Goal: Task Accomplishment & Management: Use online tool/utility

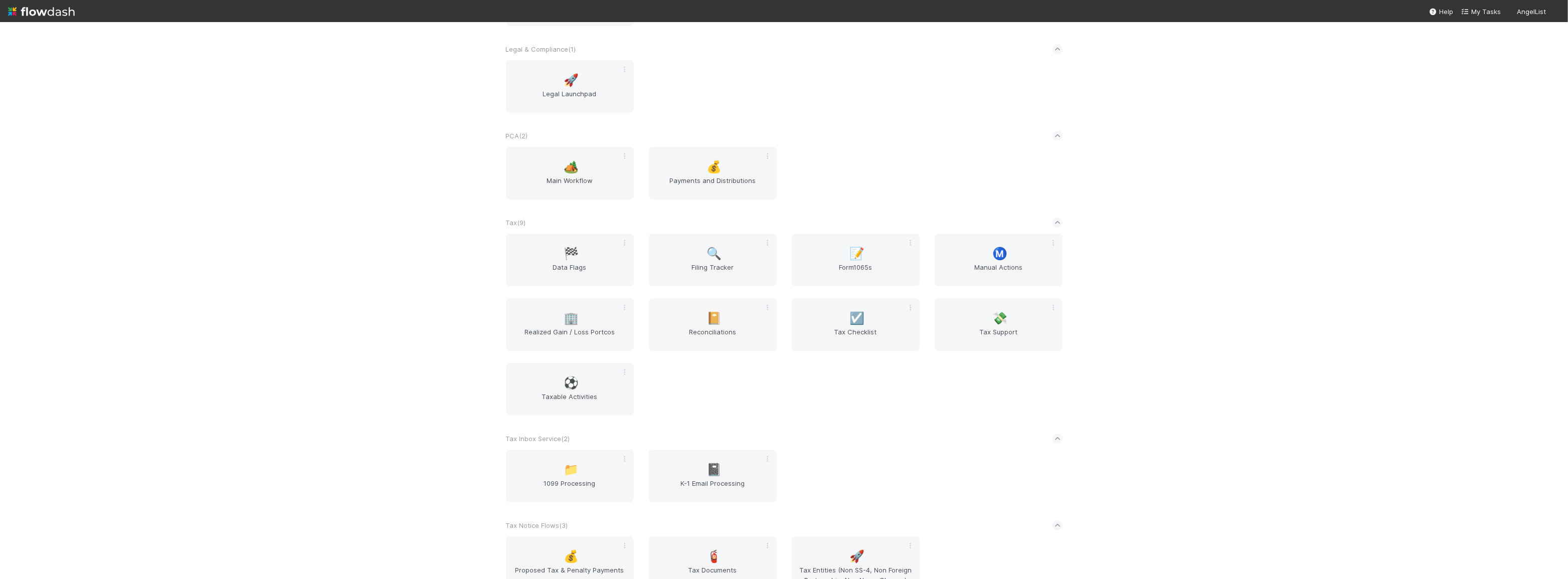
scroll to position [684, 0]
click at [990, 337] on span "Tax Support" at bounding box center [998, 336] width 120 height 20
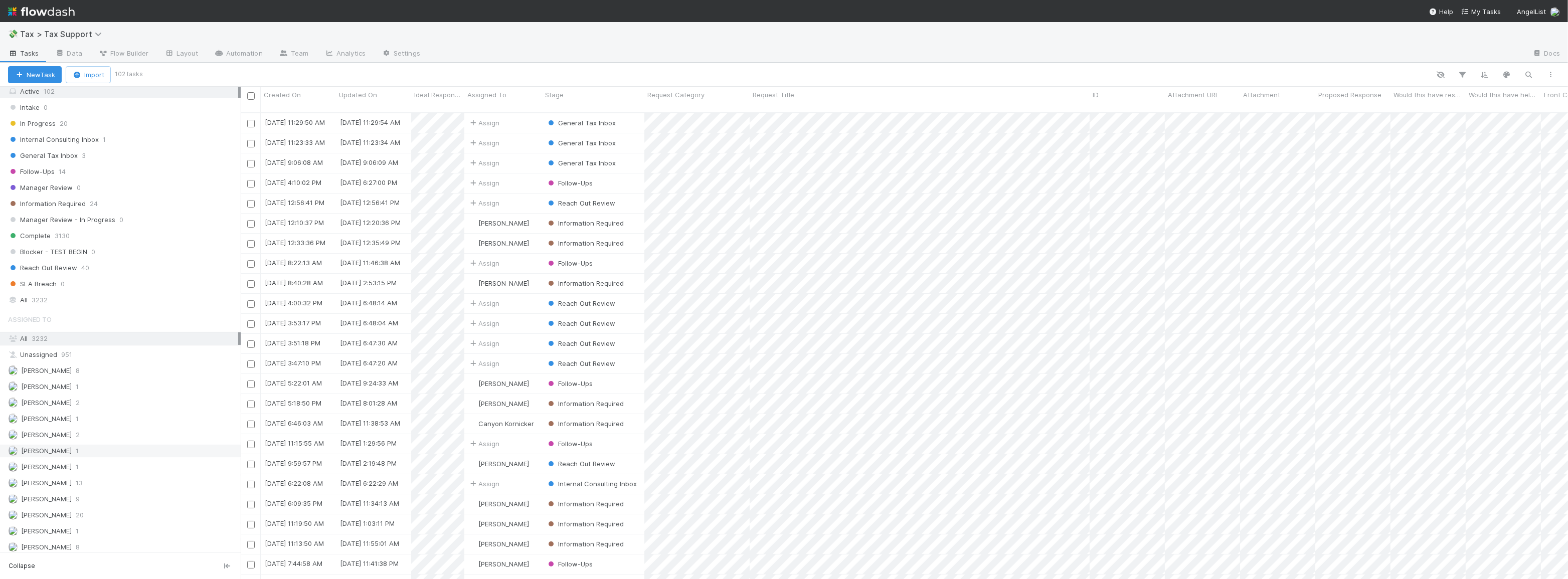
scroll to position [182, 0]
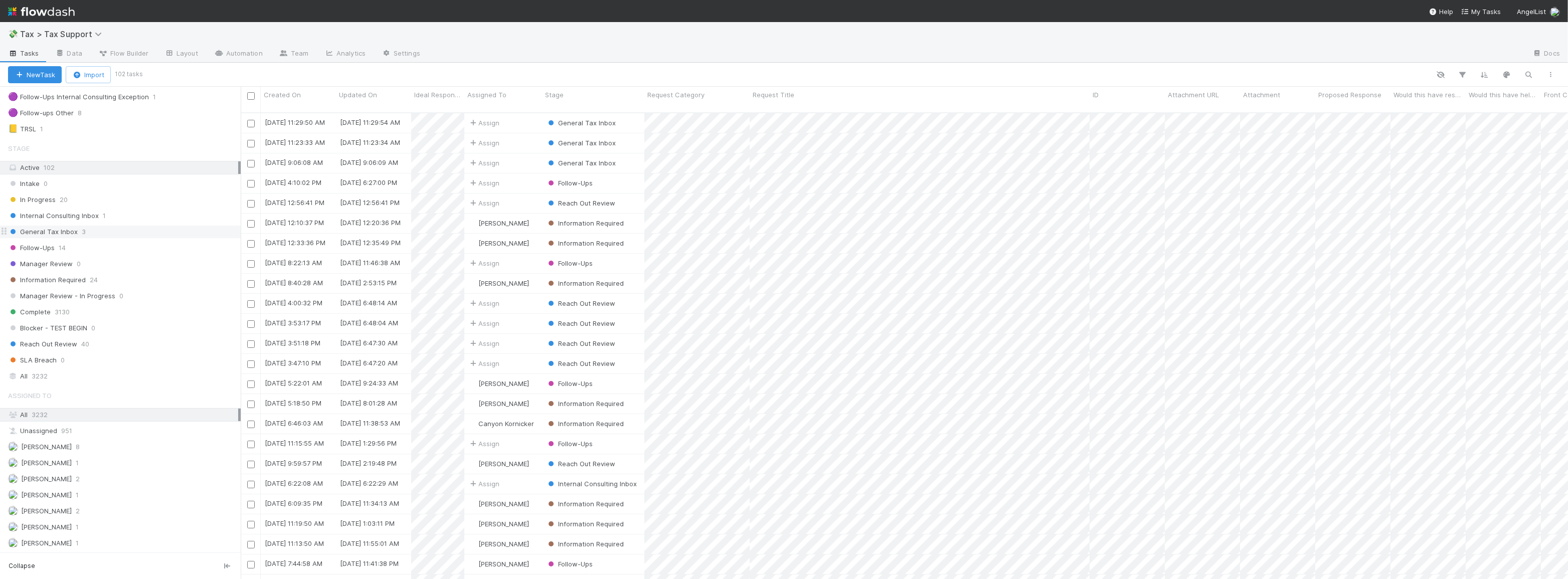
click at [170, 234] on div "General Tax Inbox 3" at bounding box center [124, 232] width 233 height 13
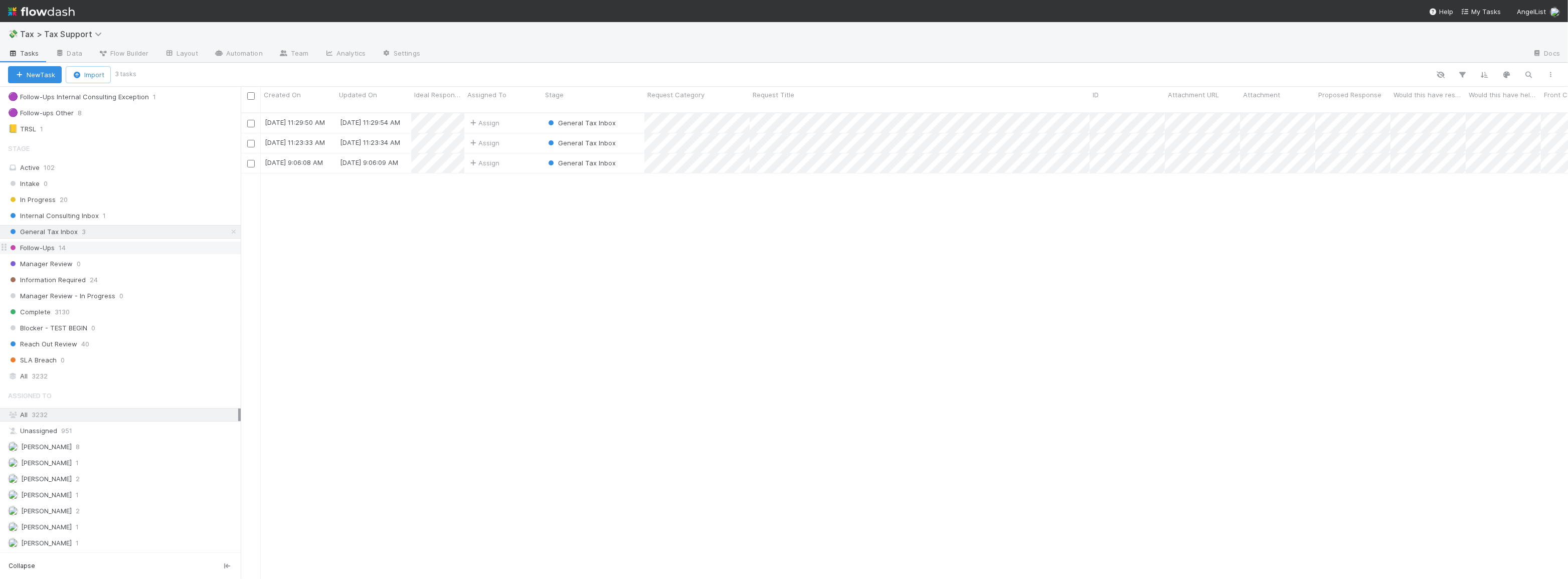
scroll to position [468, 1320]
click at [156, 242] on div "Follow-Ups 14" at bounding box center [124, 248] width 233 height 13
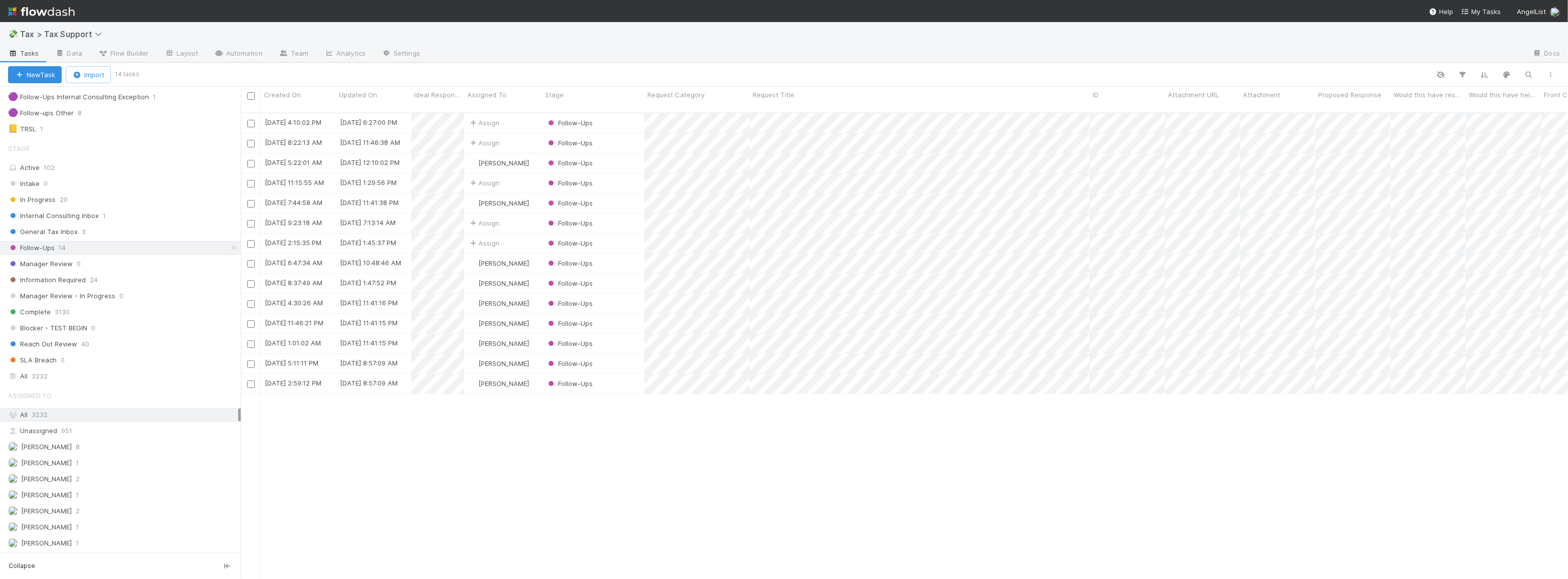
scroll to position [468, 1320]
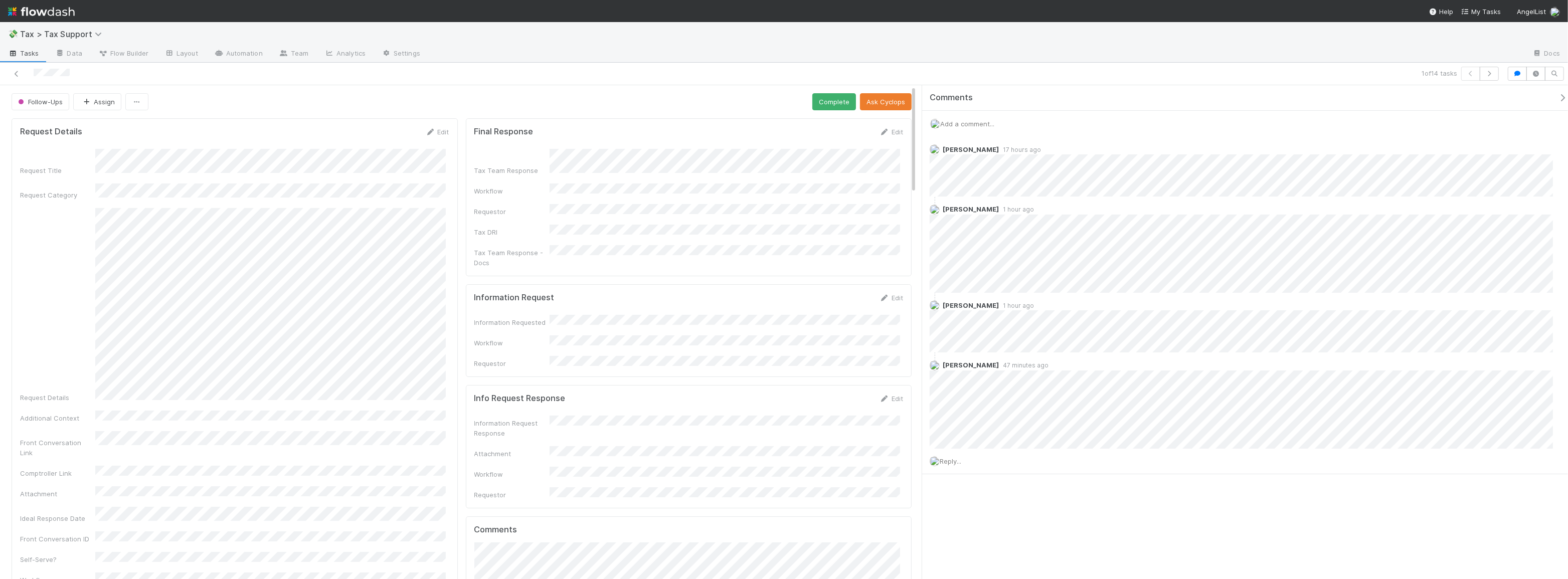
click at [52, 276] on div "Request Details" at bounding box center [234, 306] width 429 height 195
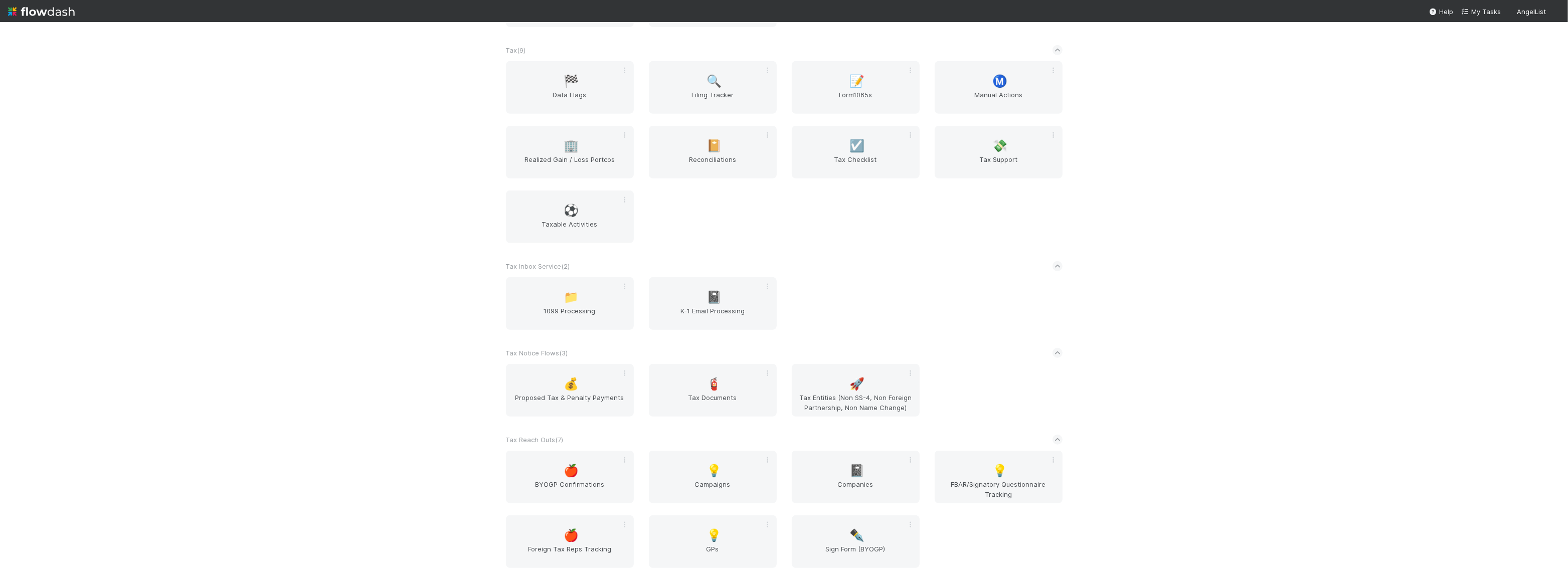
scroll to position [859, 0]
click at [995, 484] on span "FBAR/Signatory Questionnaire Tracking" at bounding box center [998, 488] width 120 height 20
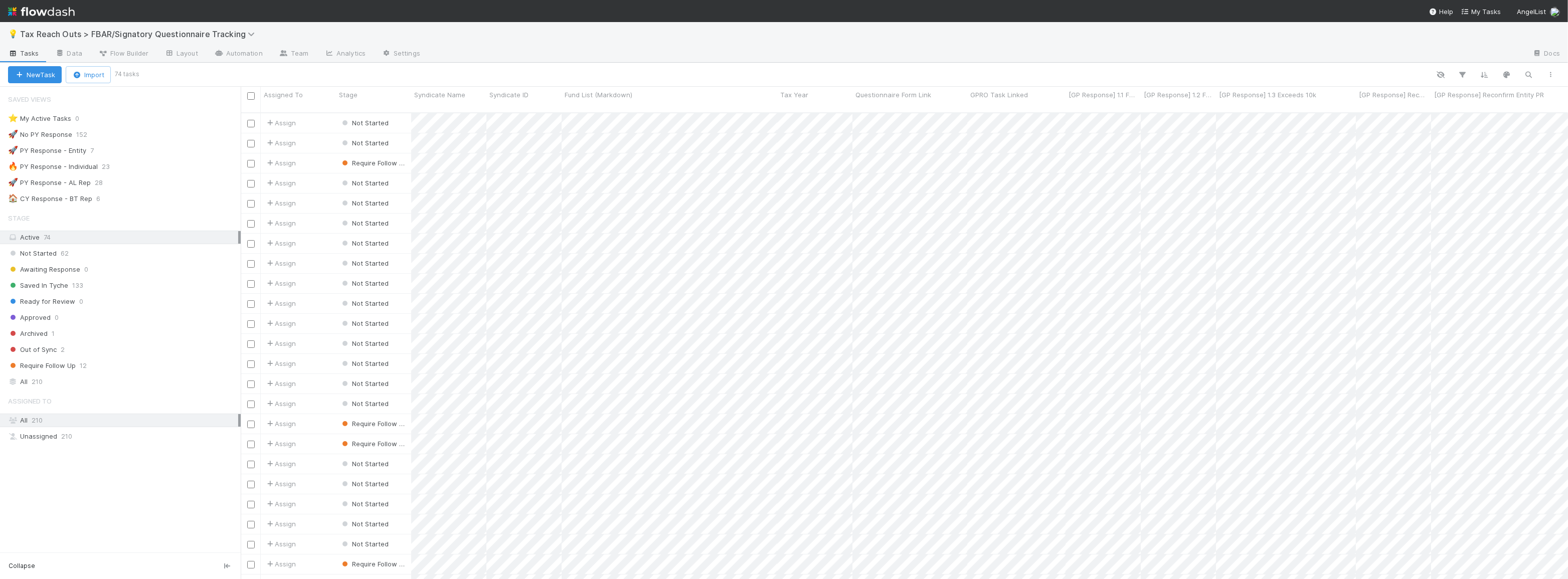
scroll to position [468, 1320]
click at [138, 286] on div "Saved In Tyche 133" at bounding box center [124, 286] width 233 height 13
click at [1527, 73] on icon "button" at bounding box center [1529, 74] width 10 height 9
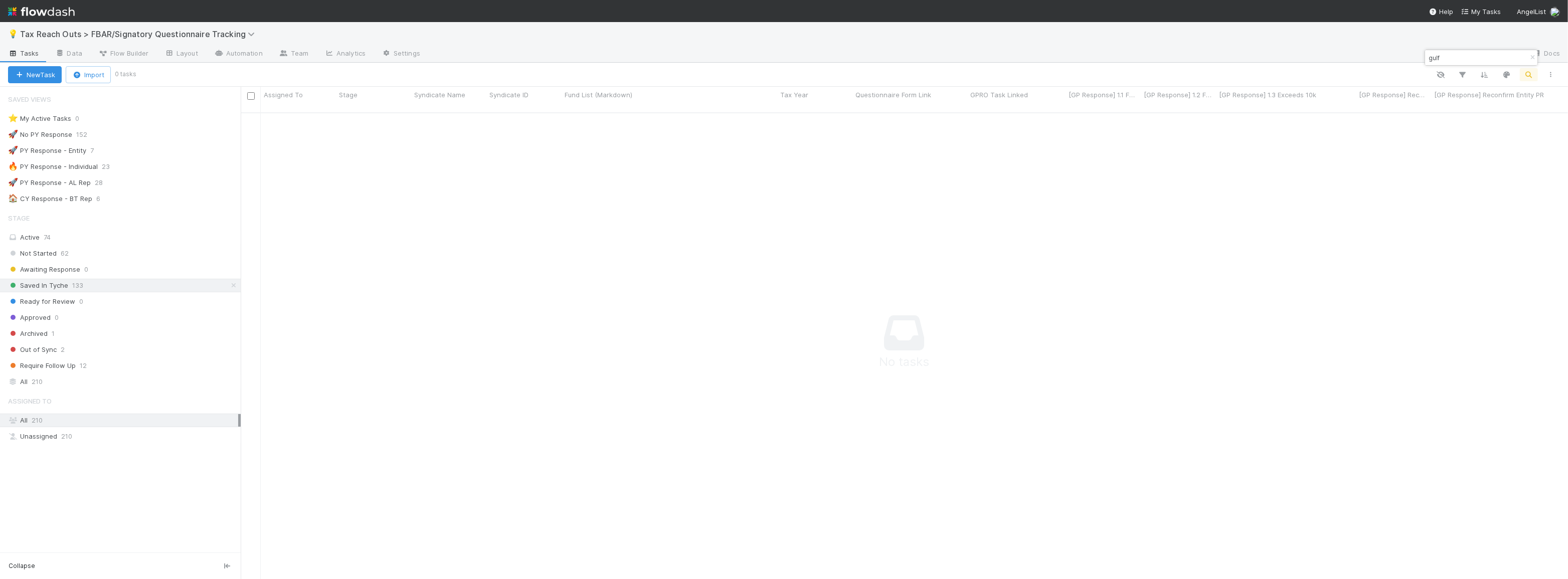
scroll to position [461, 1320]
type input "gulf"
click at [119, 363] on div "Require Follow Up 12" at bounding box center [124, 366] width 233 height 13
drag, startPoint x: 485, startPoint y: 96, endPoint x: 562, endPoint y: 91, distance: 77.2
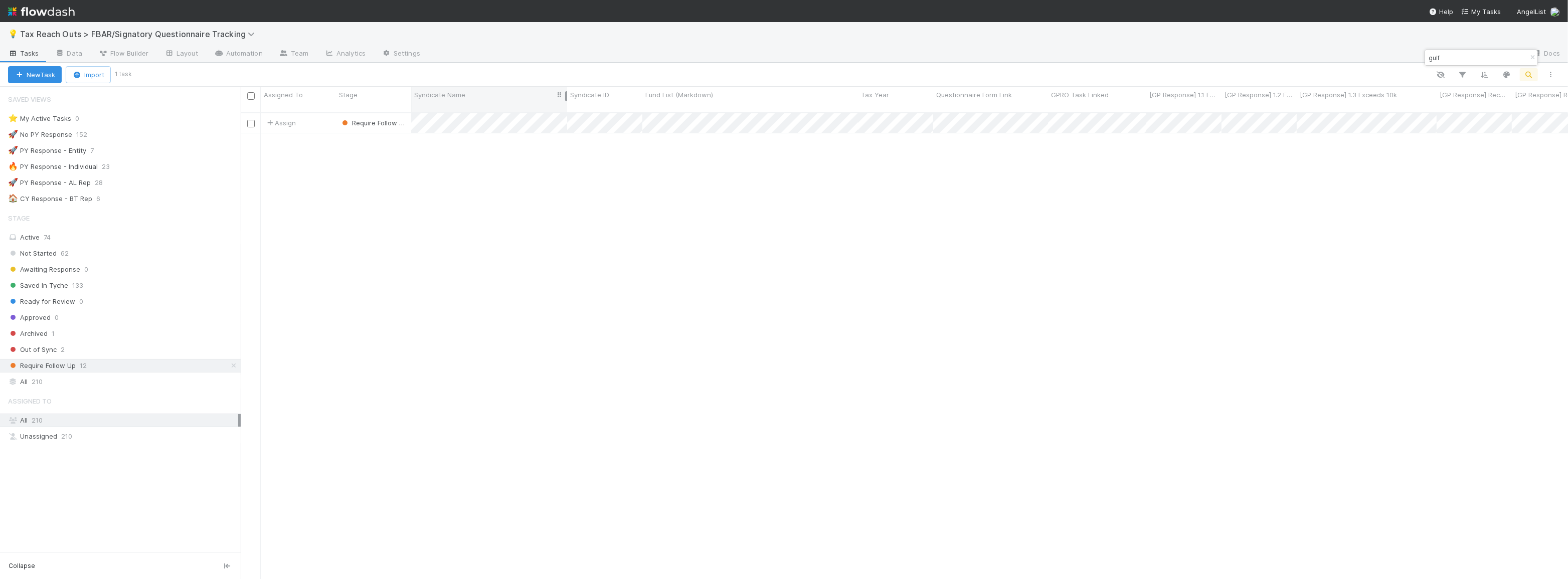
click at [565, 91] on div at bounding box center [565, 96] width 2 height 10
click at [1086, 248] on div at bounding box center [784, 289] width 1568 height 579
drag, startPoint x: 572, startPoint y: 374, endPoint x: 533, endPoint y: 466, distance: 99.9
click at [572, 374] on div at bounding box center [784, 289] width 1568 height 579
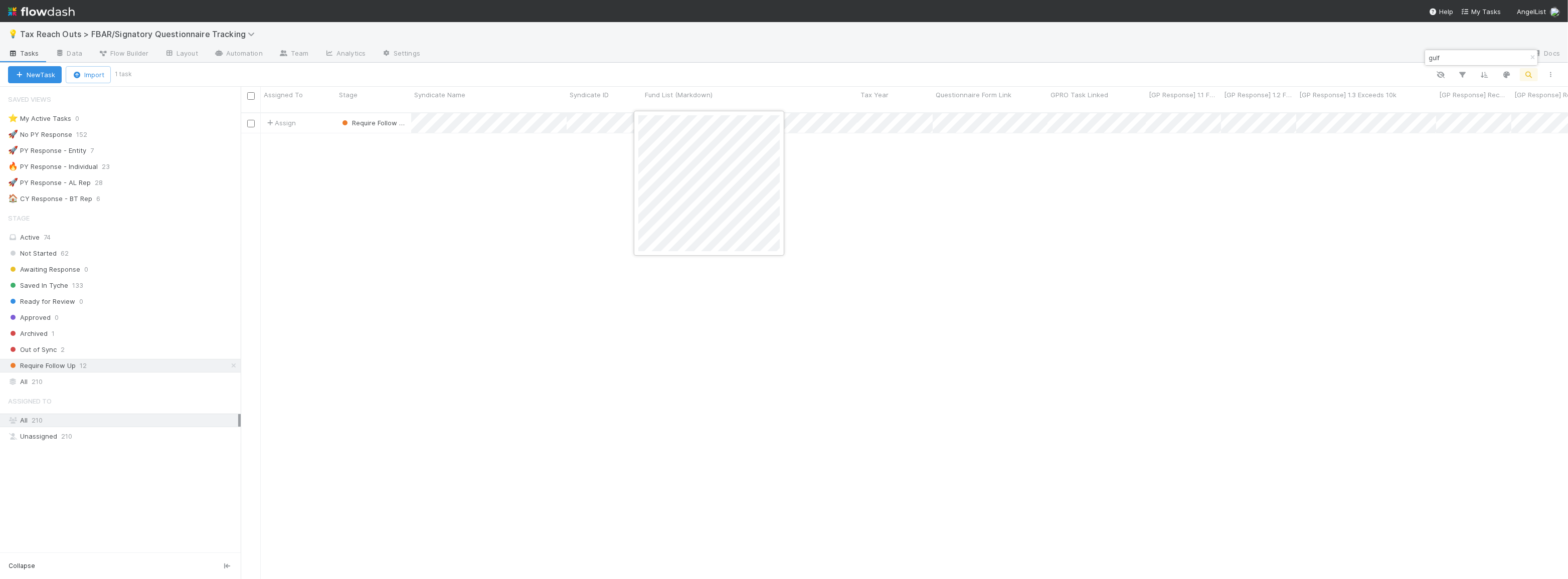
click at [783, 250] on div at bounding box center [709, 183] width 150 height 145
click at [776, 67] on div at bounding box center [784, 289] width 1568 height 579
click at [793, 211] on div at bounding box center [784, 289] width 1568 height 579
click at [747, 64] on div at bounding box center [784, 289] width 1568 height 579
click at [775, 75] on div at bounding box center [845, 74] width 1432 height 13
